Goal: Task Accomplishment & Management: Manage account settings

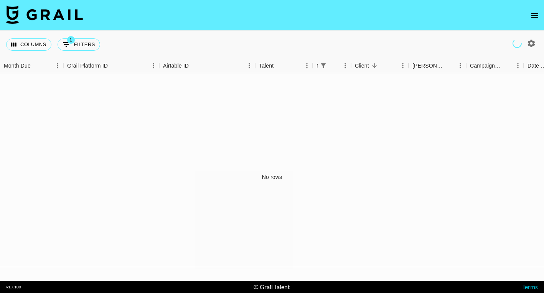
click at [536, 15] on icon "open drawer" at bounding box center [534, 15] width 9 height 9
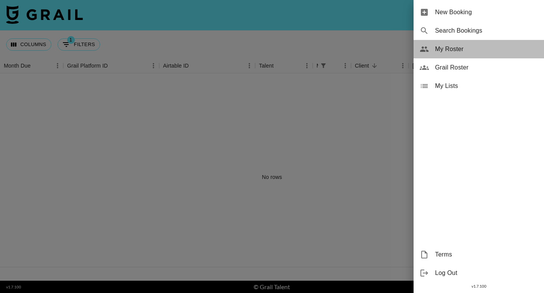
click at [451, 50] on span "My Roster" at bounding box center [486, 48] width 103 height 9
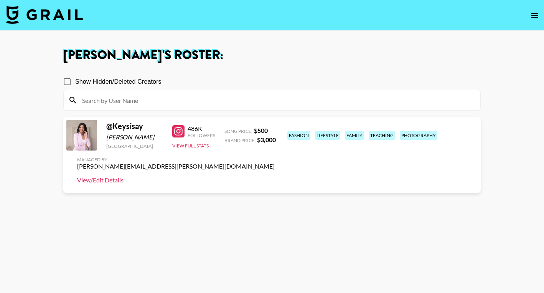
click at [275, 176] on link "View/Edit Details" at bounding box center [175, 180] width 197 height 8
click at [534, 18] on icon "open drawer" at bounding box center [534, 15] width 9 height 9
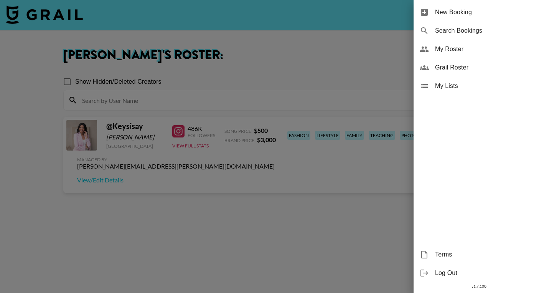
click at [446, 30] on span "Search Bookings" at bounding box center [486, 30] width 103 height 9
select select "id"
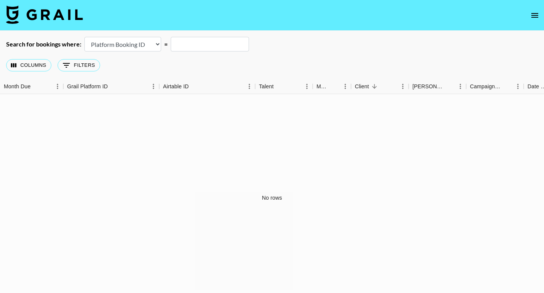
click at [535, 16] on icon "open drawer" at bounding box center [534, 15] width 9 height 9
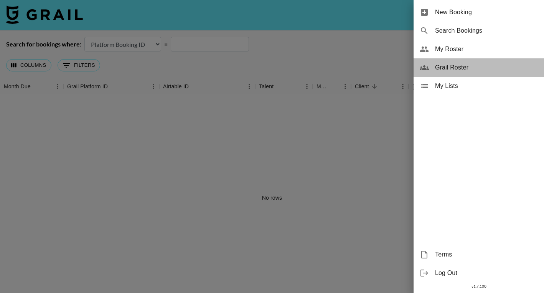
click at [456, 64] on span "Grail Roster" at bounding box center [486, 67] width 103 height 9
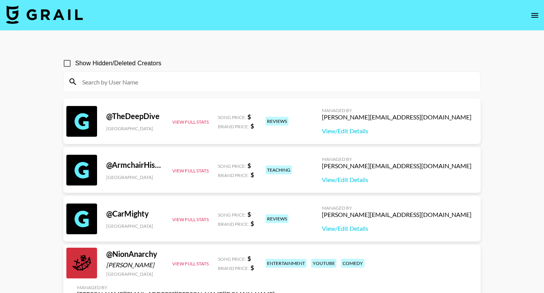
click at [536, 13] on icon "open drawer" at bounding box center [534, 15] width 9 height 9
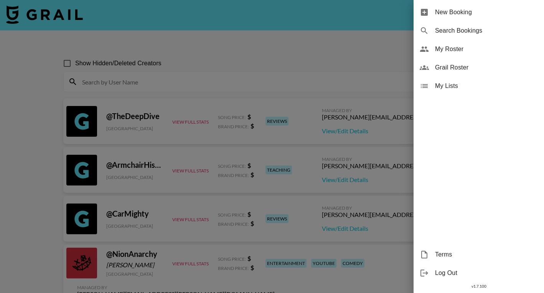
click at [449, 53] on span "My Roster" at bounding box center [486, 48] width 103 height 9
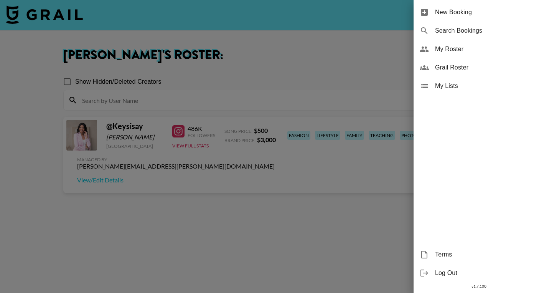
click at [324, 87] on div at bounding box center [272, 146] width 544 height 293
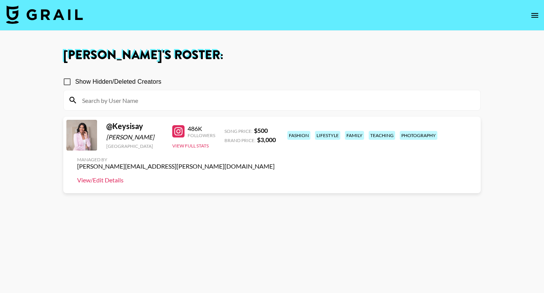
click at [275, 176] on link "View/Edit Details" at bounding box center [175, 180] width 197 height 8
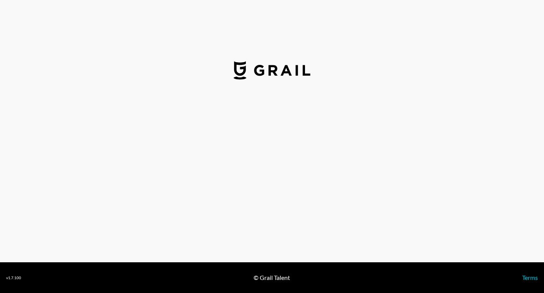
select select "USD"
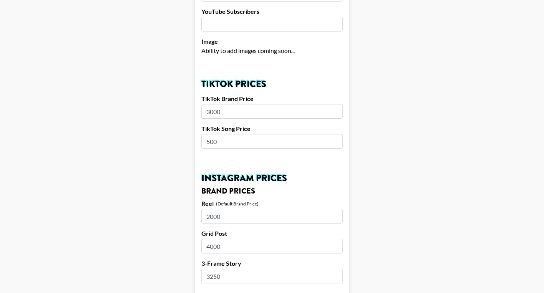
scroll to position [218, 0]
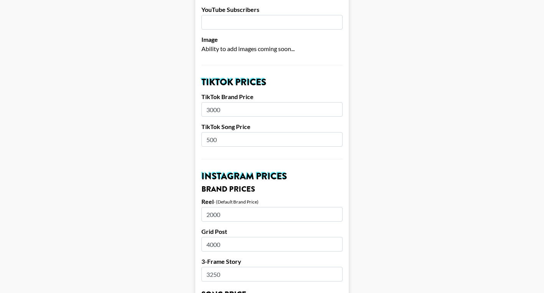
click at [248, 102] on input "3000" at bounding box center [271, 109] width 141 height 15
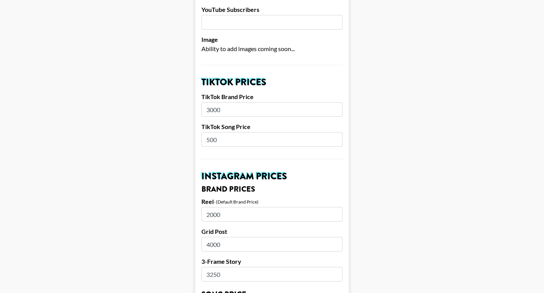
click at [248, 102] on input "3000" at bounding box center [271, 109] width 141 height 15
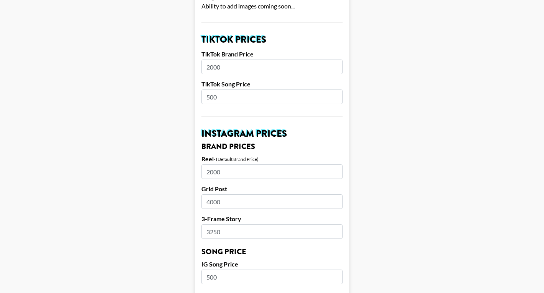
scroll to position [270, 0]
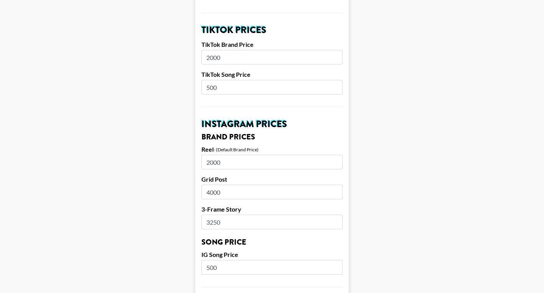
type input "2000"
click at [243, 155] on input "2000" at bounding box center [271, 162] width 141 height 15
click at [232, 155] on input "2000" at bounding box center [271, 162] width 141 height 15
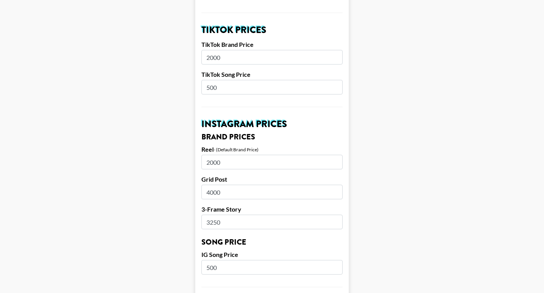
click at [232, 155] on input "2000" at bounding box center [271, 162] width 141 height 15
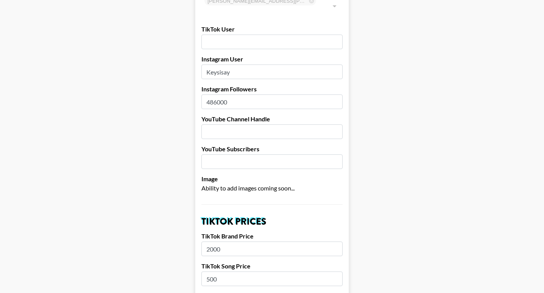
scroll to position [136, 0]
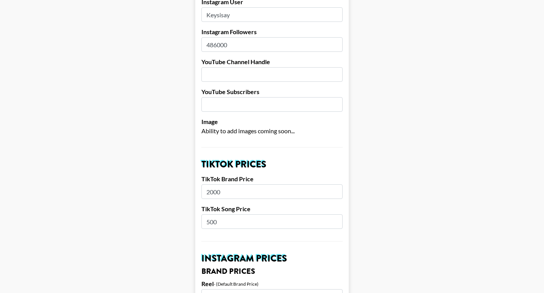
click at [228, 184] on input "2000" at bounding box center [271, 191] width 141 height 15
click at [225, 214] on input "500" at bounding box center [271, 221] width 141 height 15
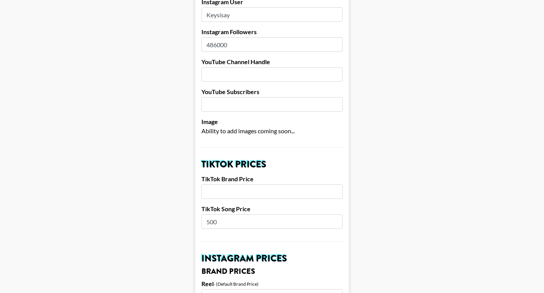
click at [225, 214] on input "500" at bounding box center [271, 221] width 141 height 15
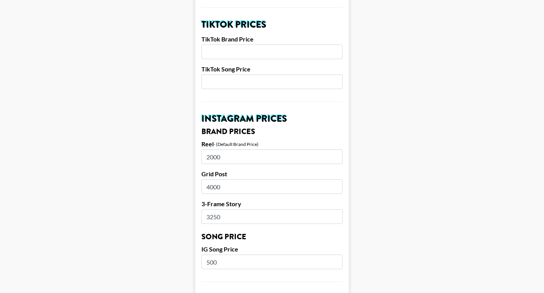
scroll to position [286, 0]
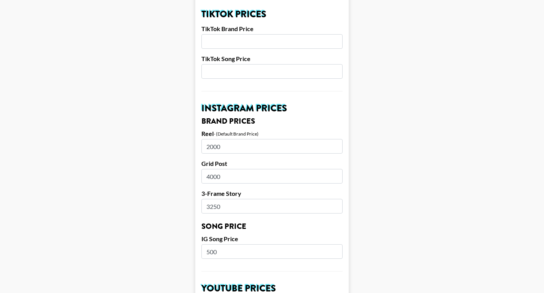
click at [230, 139] on input "2000" at bounding box center [271, 146] width 141 height 15
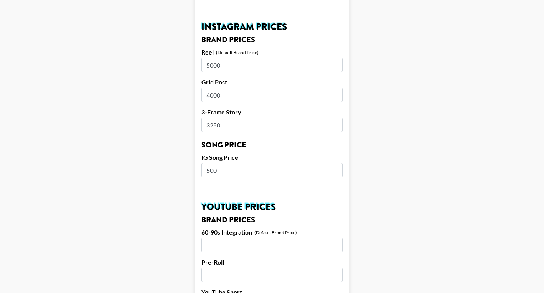
scroll to position [373, 0]
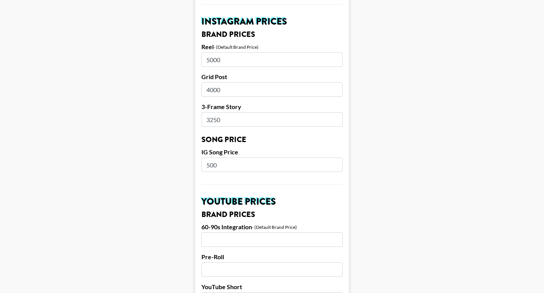
type input "5000"
click at [222, 157] on input "500" at bounding box center [271, 164] width 141 height 15
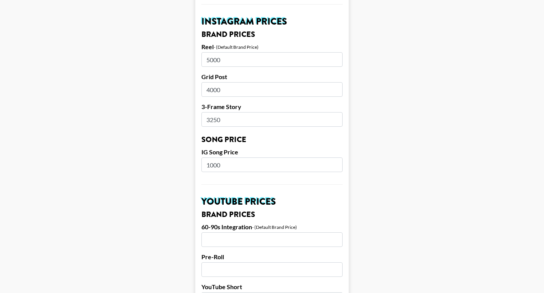
type input "1000"
click at [284, 197] on form "Airtable ID: rec1d7duUKRPZr7Eo Manager(s) adam.daigle@grail-talent.com ​ TikTok…" at bounding box center [271, 152] width 153 height 965
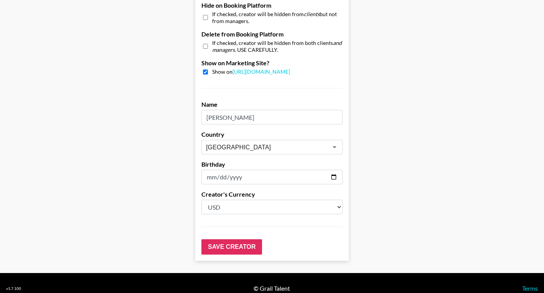
scroll to position [744, 0]
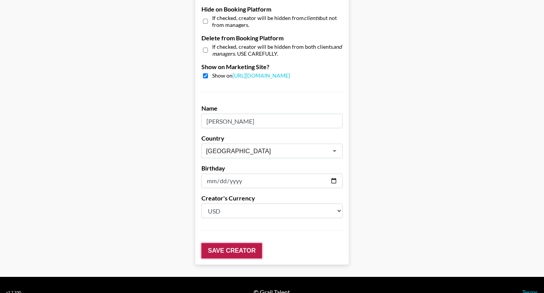
click at [236, 243] on input "Save Creator" at bounding box center [231, 250] width 61 height 15
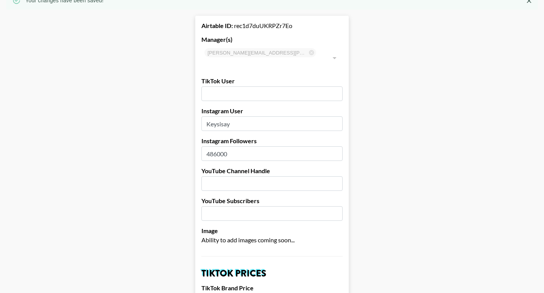
scroll to position [60, 0]
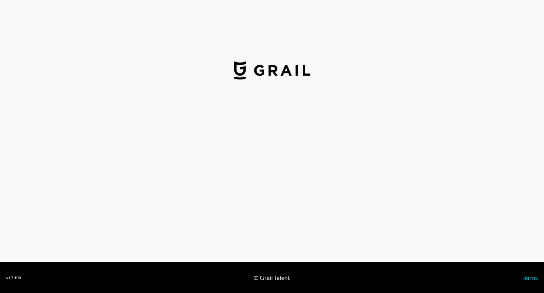
select select "USD"
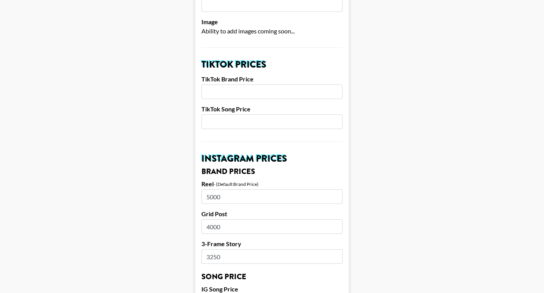
scroll to position [232, 0]
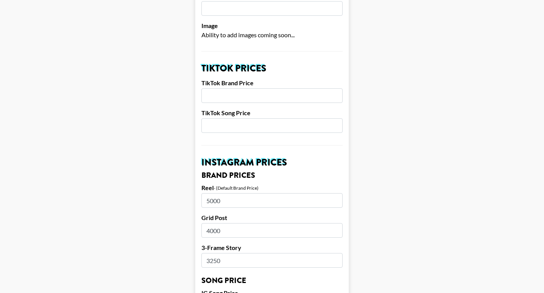
click at [278, 88] on input "number" at bounding box center [271, 95] width 141 height 15
type input "2000"
click at [268, 118] on input "number" at bounding box center [271, 125] width 141 height 15
click at [307, 118] on input "500" at bounding box center [271, 125] width 141 height 15
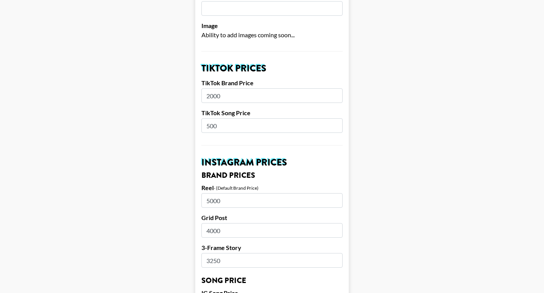
click at [307, 118] on input "500" at bounding box center [271, 125] width 141 height 15
type input "500"
click at [358, 186] on main "Airtable ID: rec1d7duUKRPZr7Eo Manager(s) adam.daigle@grail-talent.com ​ TikTok…" at bounding box center [271, 293] width 531 height 965
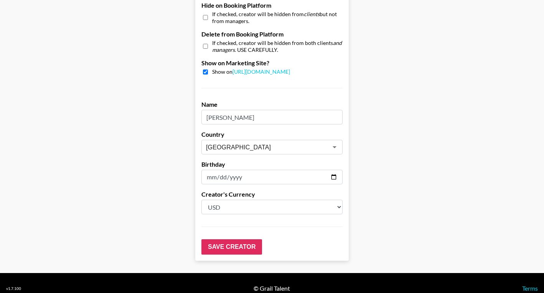
scroll to position [747, 0]
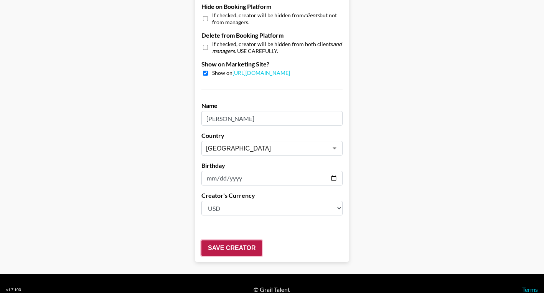
click at [229, 240] on input "Save Creator" at bounding box center [231, 247] width 61 height 15
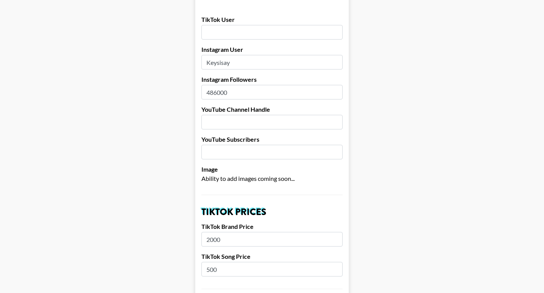
scroll to position [0, 0]
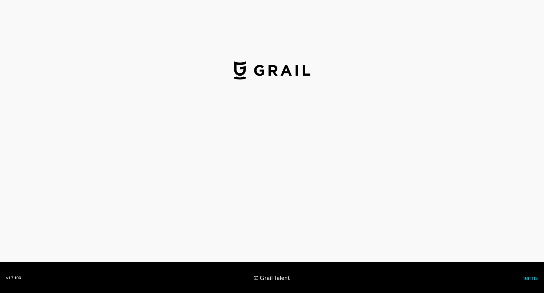
select select "USD"
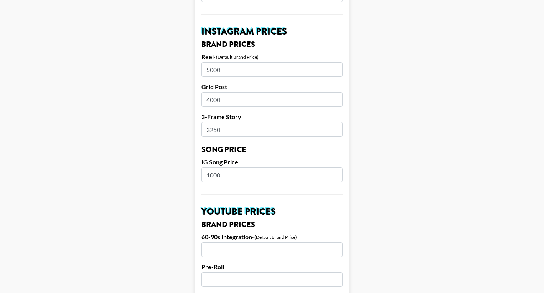
scroll to position [361, 0]
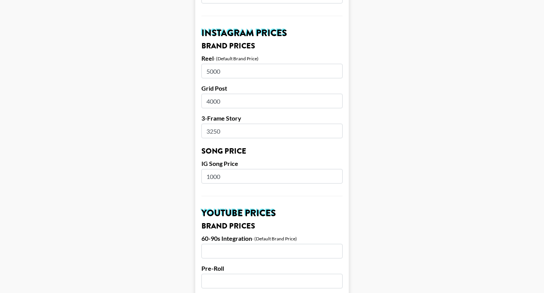
click at [213, 64] on input "5000" at bounding box center [271, 71] width 141 height 15
type input "8500"
click at [238, 94] on input "4000" at bounding box center [271, 101] width 141 height 15
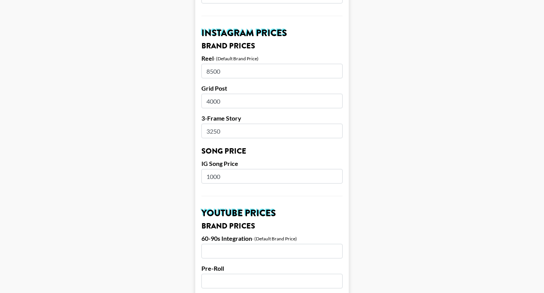
click at [238, 94] on input "4000" at bounding box center [271, 101] width 141 height 15
type input "6750"
click at [248, 123] on input "3250" at bounding box center [271, 130] width 141 height 15
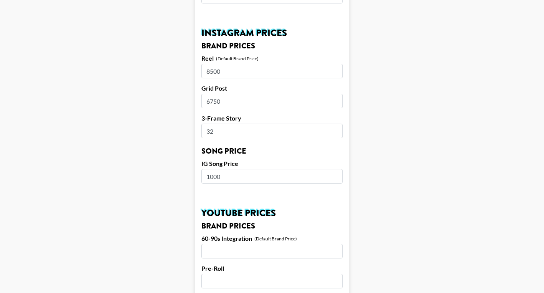
type input "3"
type input "4500"
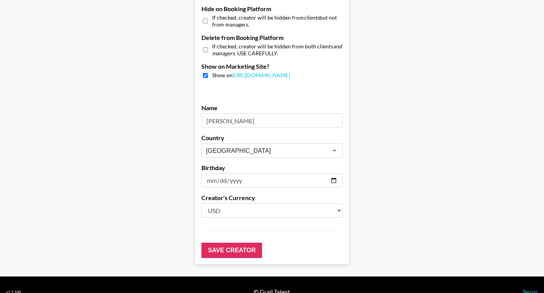
scroll to position [748, 0]
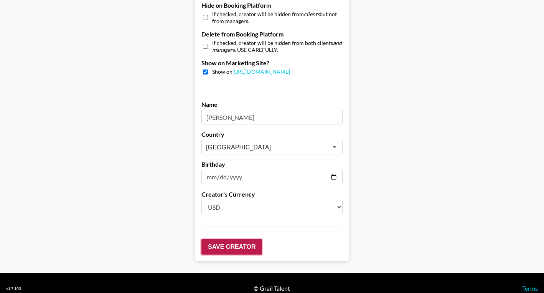
click at [234, 239] on input "Save Creator" at bounding box center [231, 246] width 61 height 15
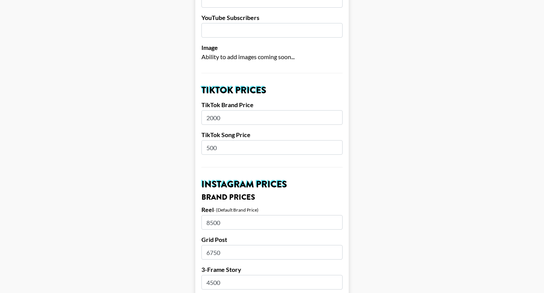
scroll to position [0, 0]
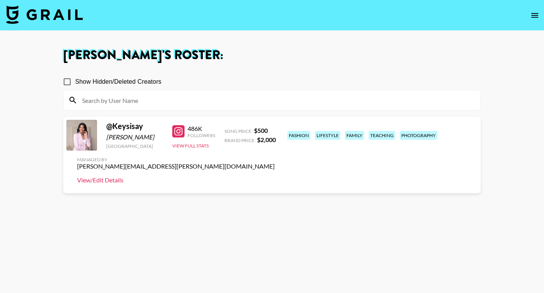
click at [275, 176] on link "View/Edit Details" at bounding box center [175, 180] width 197 height 8
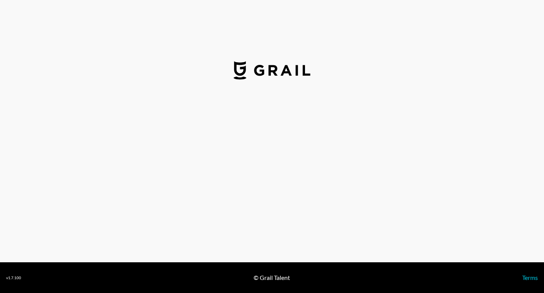
select select "USD"
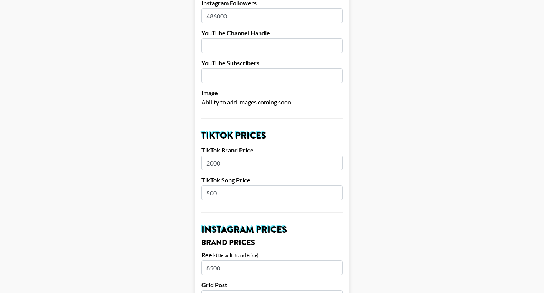
scroll to position [175, 0]
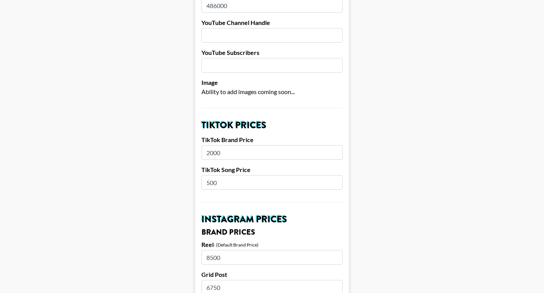
click at [245, 145] on input "2000" at bounding box center [271, 152] width 141 height 15
click at [227, 175] on input "500" at bounding box center [271, 182] width 141 height 15
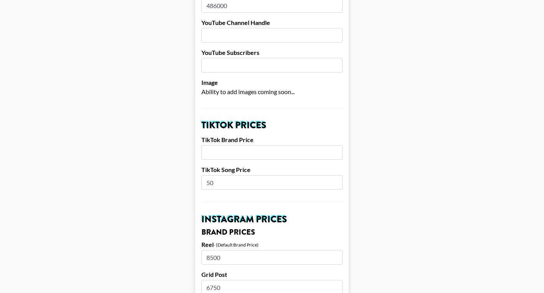
type input "5"
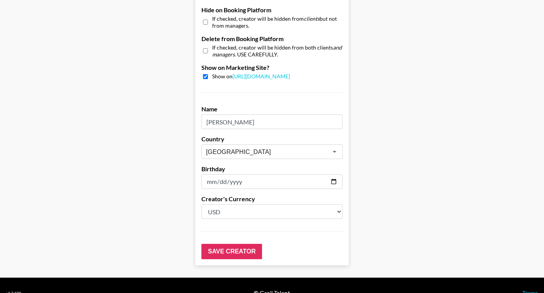
scroll to position [748, 0]
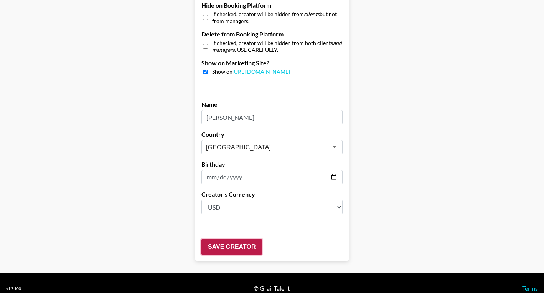
click at [243, 239] on input "Save Creator" at bounding box center [231, 246] width 61 height 15
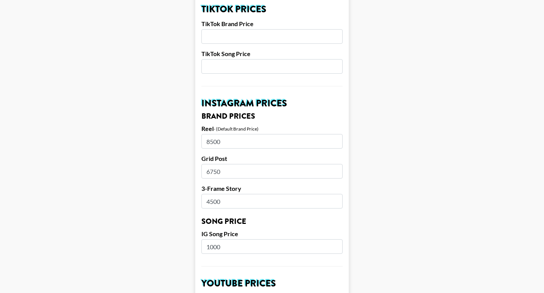
scroll to position [314, 0]
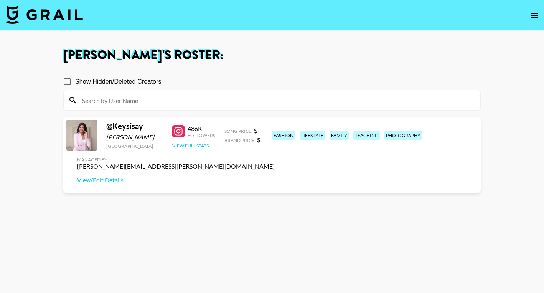
click at [189, 148] on button "View Full Stats" at bounding box center [190, 146] width 36 height 6
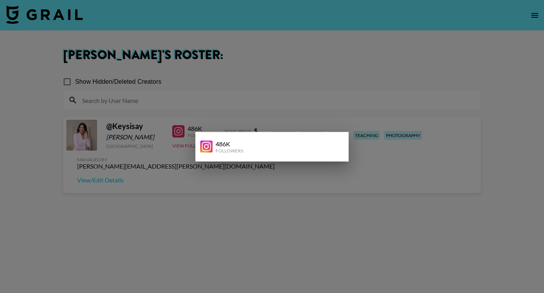
click at [286, 194] on div at bounding box center [272, 146] width 544 height 293
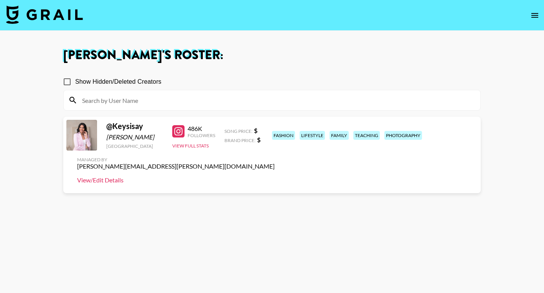
click at [275, 176] on link "View/Edit Details" at bounding box center [175, 180] width 197 height 8
click at [536, 14] on icon "open drawer" at bounding box center [534, 15] width 9 height 9
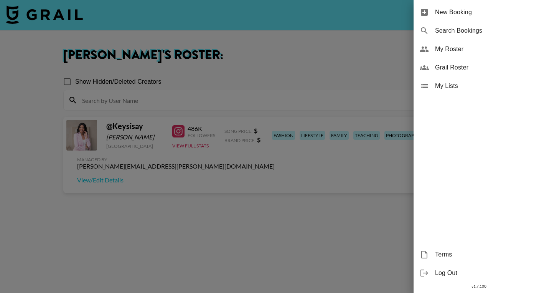
click at [447, 68] on span "Grail Roster" at bounding box center [486, 67] width 103 height 9
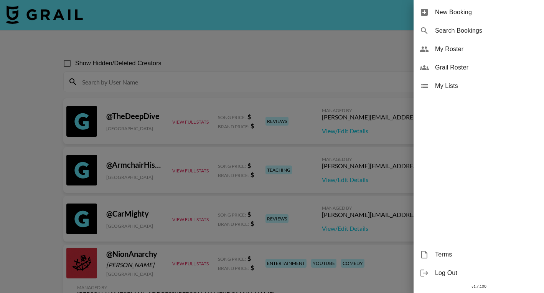
click at [302, 95] on div at bounding box center [272, 146] width 544 height 293
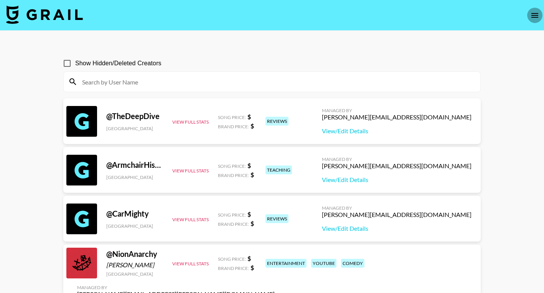
click at [533, 14] on icon "open drawer" at bounding box center [534, 15] width 9 height 9
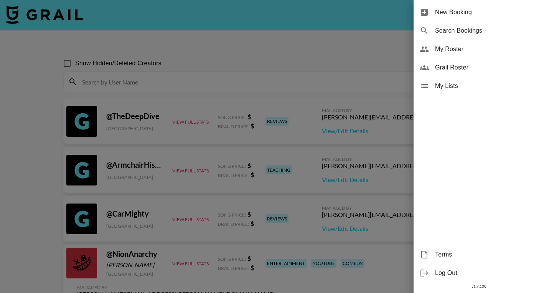
click at [452, 49] on span "My Roster" at bounding box center [486, 48] width 103 height 9
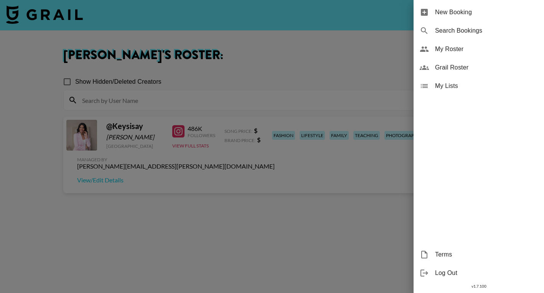
click at [353, 71] on div at bounding box center [272, 146] width 544 height 293
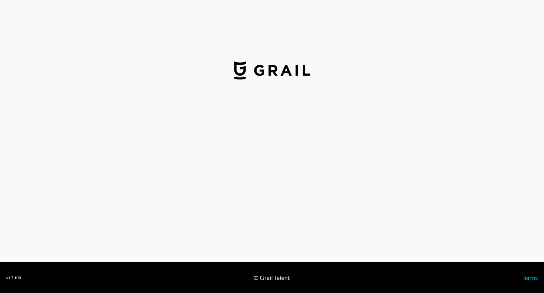
select select "USD"
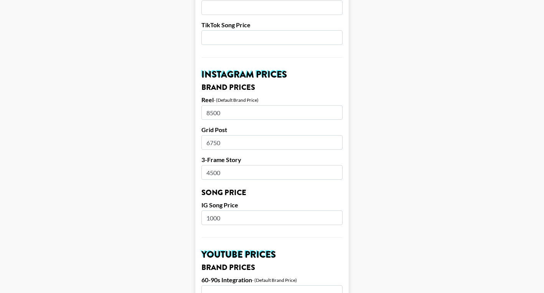
scroll to position [320, 0]
